Goal: Transaction & Acquisition: Purchase product/service

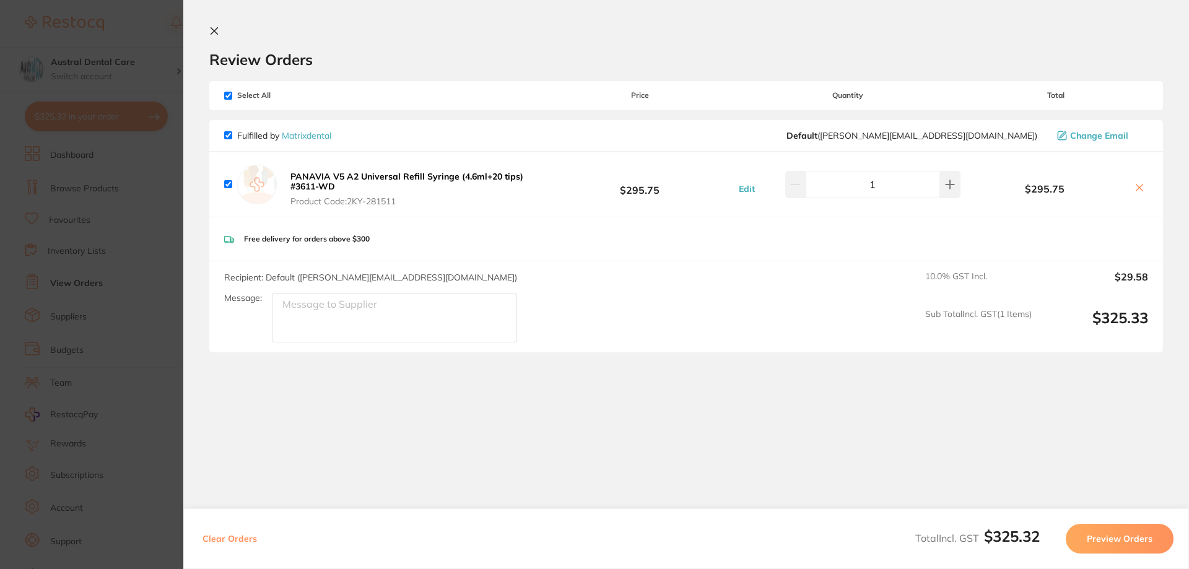
click at [174, 55] on section "Update RRP Set your pre negotiated price for this item. Item Agreed RRP (excl. …" at bounding box center [594, 284] width 1189 height 569
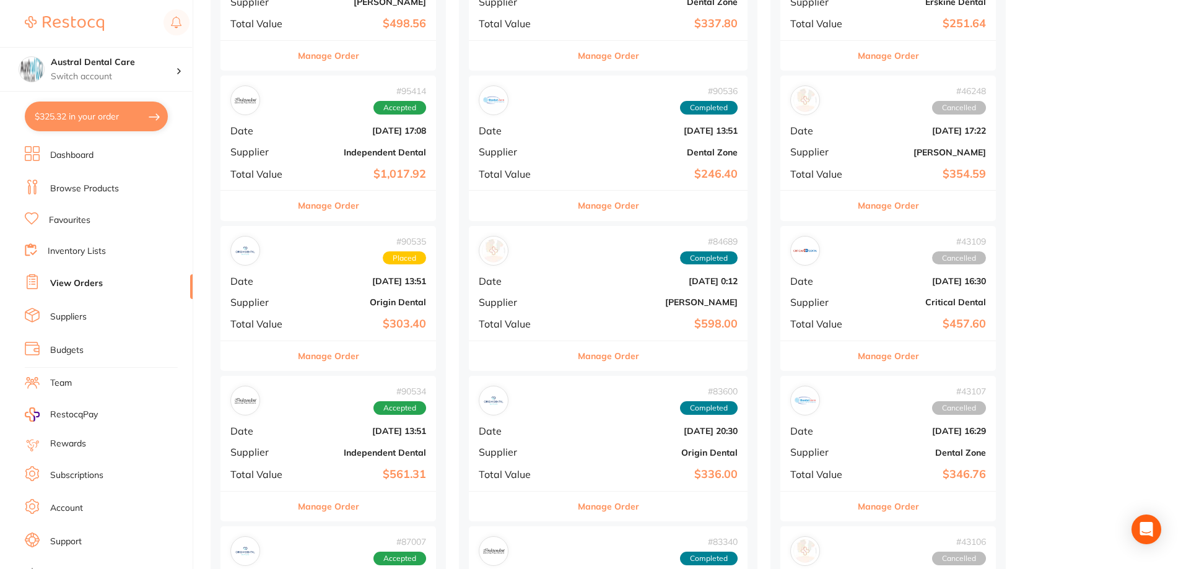
click at [80, 188] on link "Browse Products" at bounding box center [84, 189] width 69 height 12
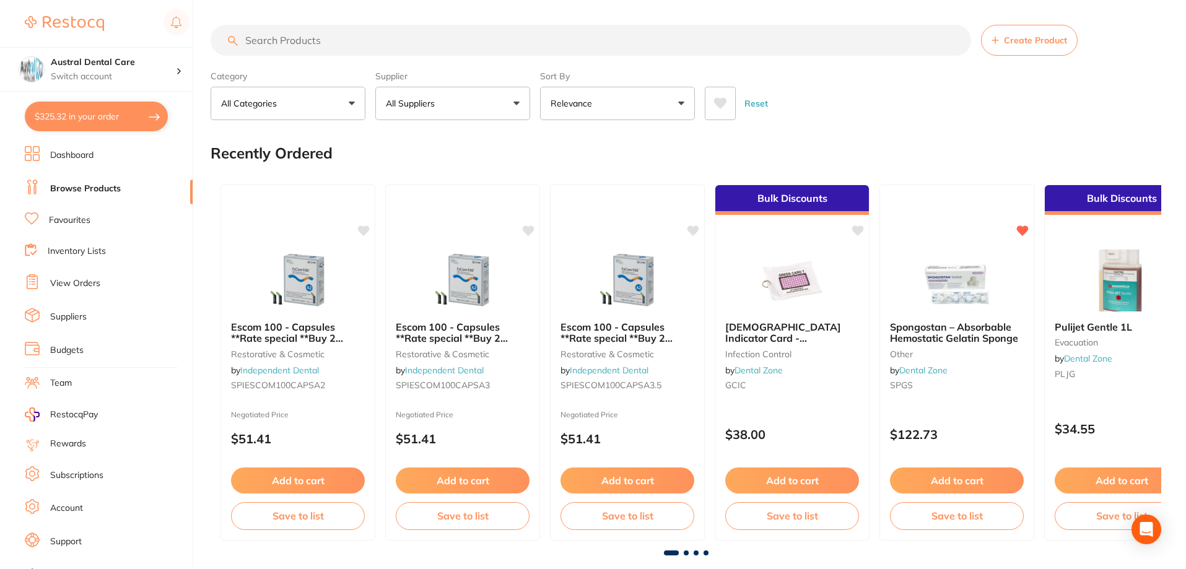
click at [289, 37] on input "search" at bounding box center [591, 40] width 760 height 31
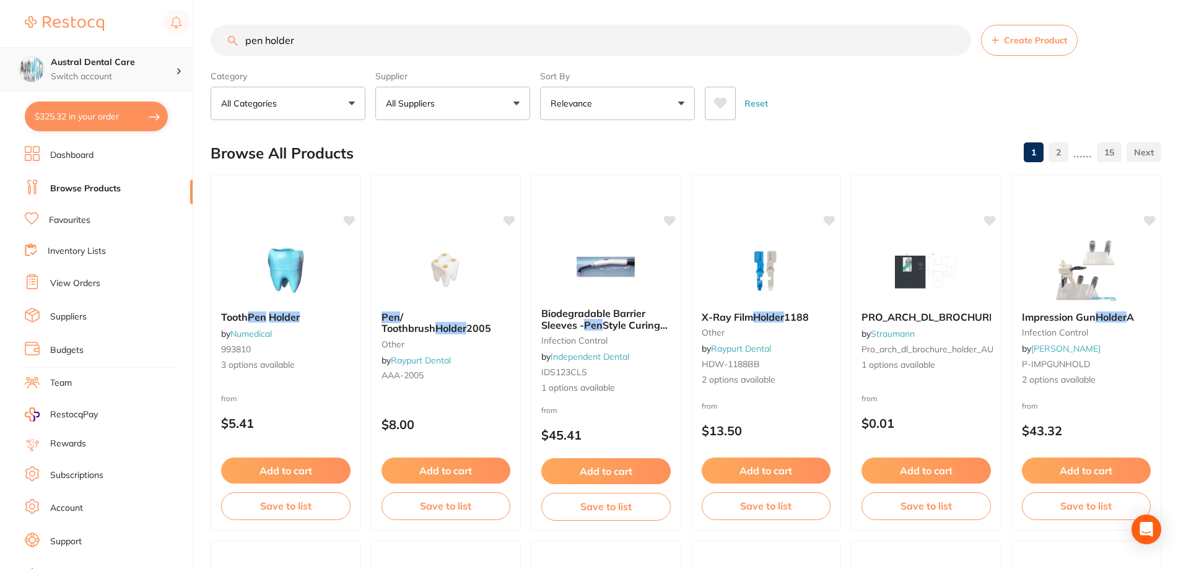
drag, startPoint x: 261, startPoint y: 45, endPoint x: 140, endPoint y: 58, distance: 122.1
click at [140, 58] on div "$325.32 Austral Dental Care Switch account Austral Dental Care $325.32 in your …" at bounding box center [593, 284] width 1186 height 569
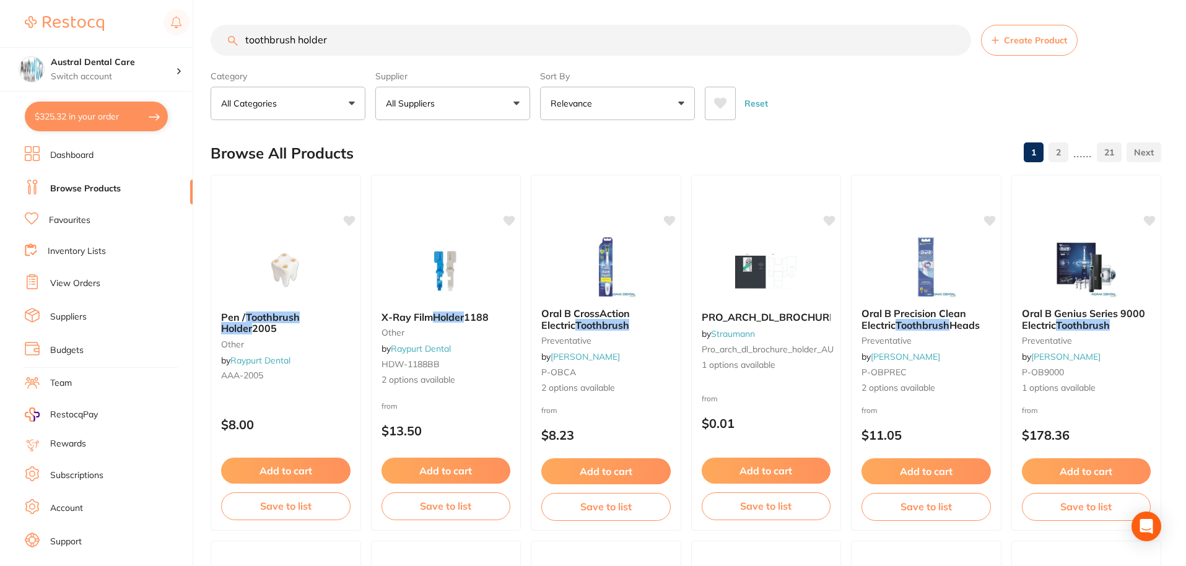
click at [430, 113] on button "All Suppliers" at bounding box center [452, 103] width 155 height 33
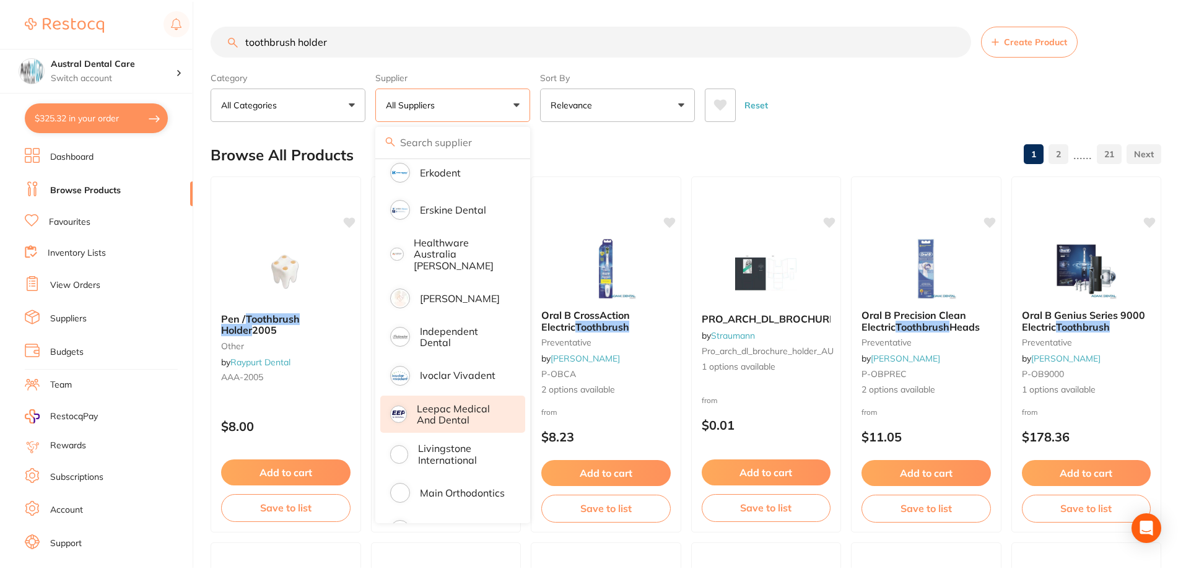
scroll to position [495, 0]
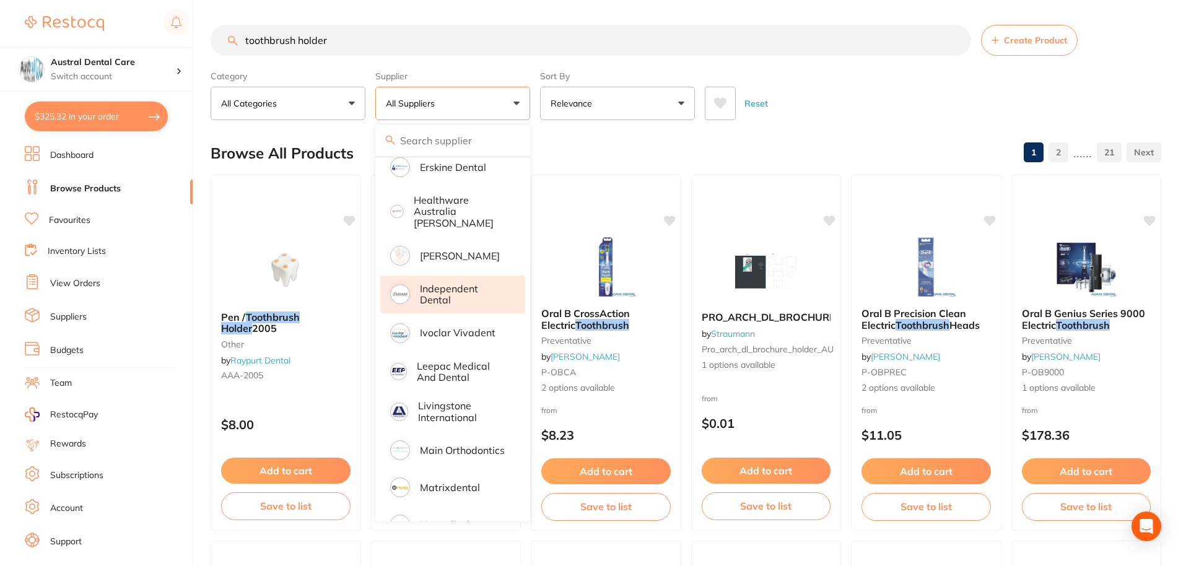
click at [456, 283] on p "Independent Dental" at bounding box center [464, 294] width 88 height 23
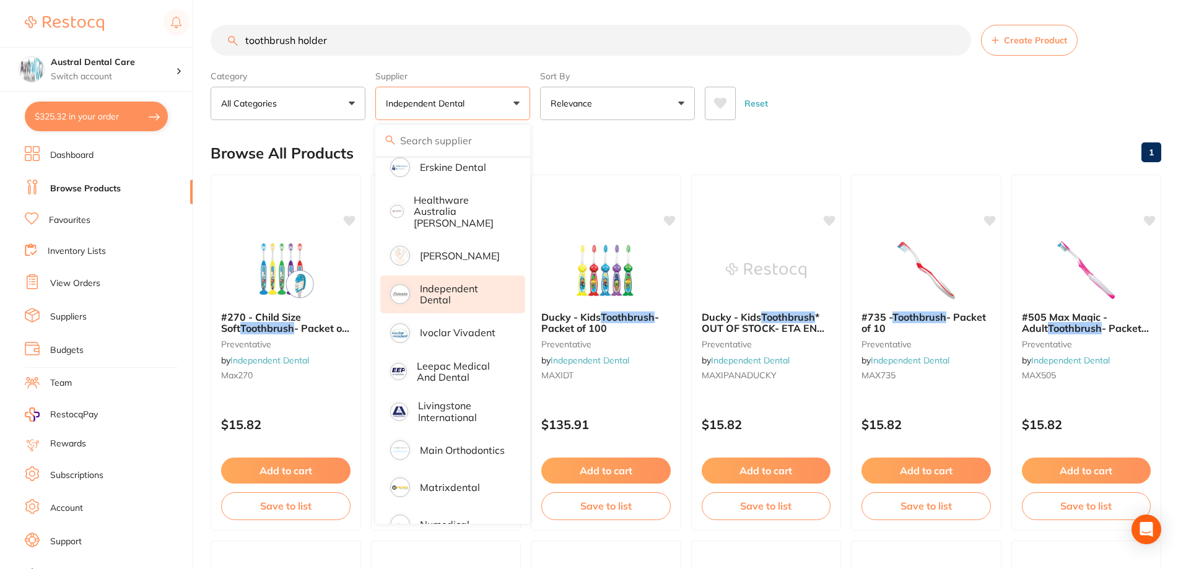
click at [816, 113] on div "Reset" at bounding box center [928, 98] width 446 height 43
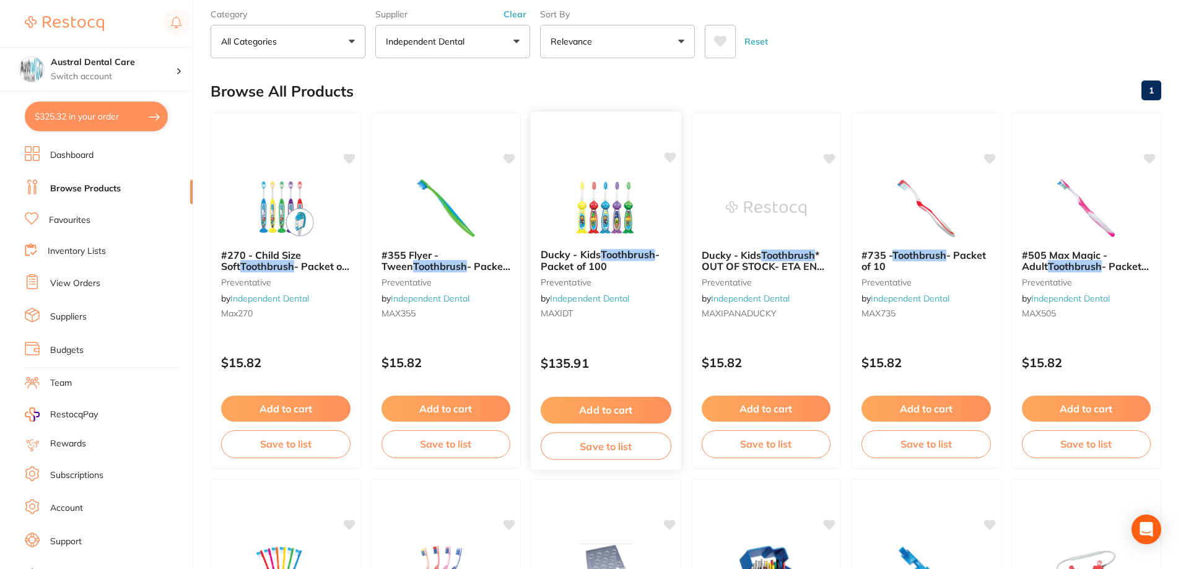
scroll to position [0, 0]
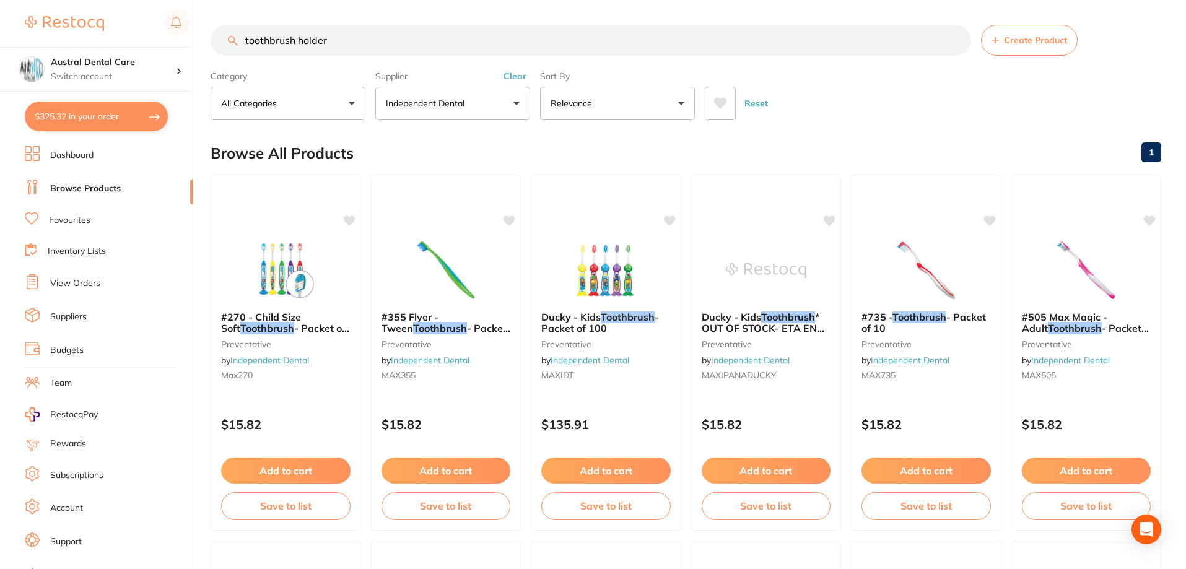
drag, startPoint x: 292, startPoint y: 40, endPoint x: 220, endPoint y: 45, distance: 71.3
click at [220, 45] on input "toothbrush holder" at bounding box center [591, 40] width 760 height 31
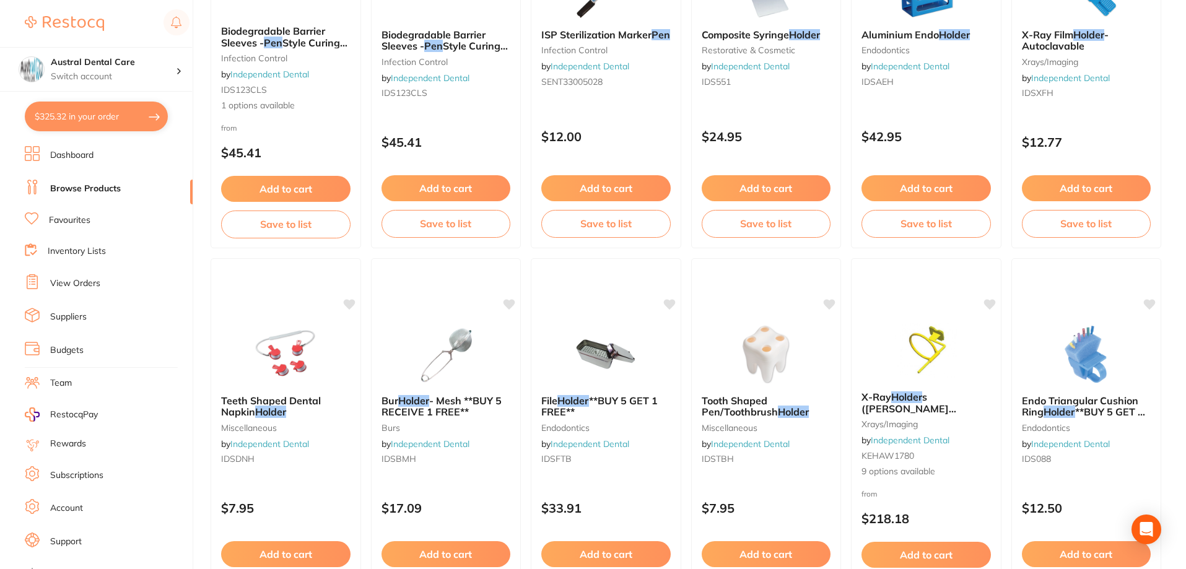
scroll to position [310, 0]
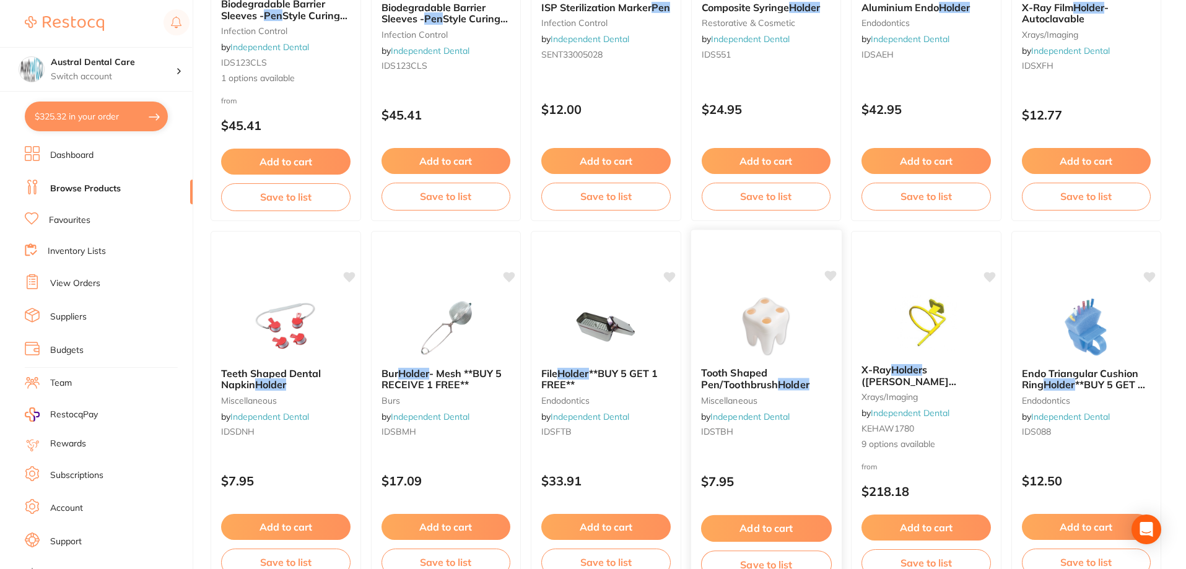
type input "pen holder"
click at [752, 313] on img at bounding box center [765, 326] width 81 height 63
